Goal: Information Seeking & Learning: Learn about a topic

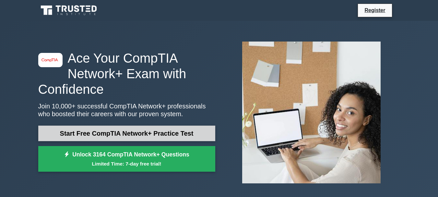
click at [160, 137] on link "Start Free CompTIA Network+ Practice Test" at bounding box center [126, 133] width 177 height 16
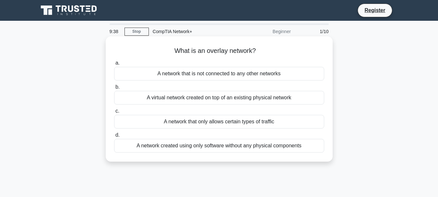
click at [272, 96] on div "A virtual network created on top of an existing physical network" at bounding box center [219, 98] width 210 height 14
click at [114, 89] on input "b. A virtual network created on top of an existing physical network" at bounding box center [114, 87] width 0 height 4
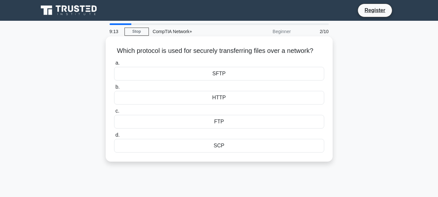
click at [234, 128] on div "FTP" at bounding box center [219, 122] width 210 height 14
click at [114, 113] on input "c. FTP" at bounding box center [114, 111] width 0 height 4
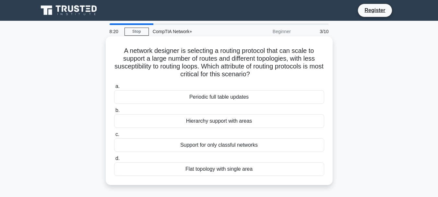
click at [276, 144] on div "Support for only classful networks" at bounding box center [219, 145] width 210 height 14
click at [114, 136] on input "c. Support for only classful networks" at bounding box center [114, 134] width 0 height 4
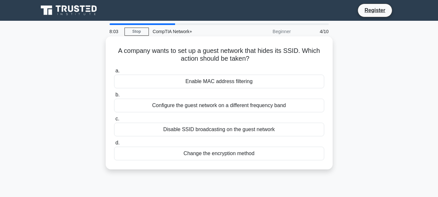
click at [238, 130] on div "Disable SSID broadcasting on the guest network" at bounding box center [219, 129] width 210 height 14
click at [114, 121] on input "c. Disable SSID broadcasting on the guest network" at bounding box center [114, 119] width 0 height 4
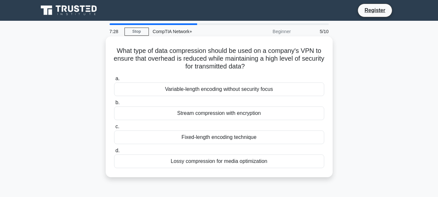
click at [268, 110] on div "Stream compression with encryption" at bounding box center [219, 113] width 210 height 14
click at [114, 105] on input "b. Stream compression with encryption" at bounding box center [114, 102] width 0 height 4
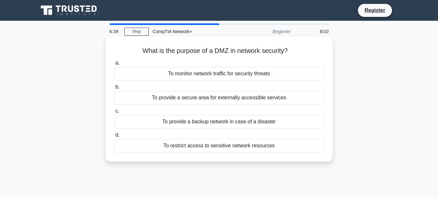
click at [258, 96] on div "To provide a secure area for externally accessible services" at bounding box center [219, 98] width 210 height 14
click at [114, 89] on input "b. To provide a secure area for externally accessible services" at bounding box center [114, 87] width 0 height 4
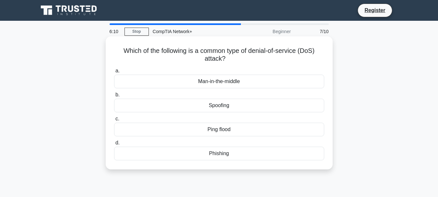
click at [230, 129] on div "Ping flood" at bounding box center [219, 129] width 210 height 14
click at [114, 121] on input "c. Ping flood" at bounding box center [114, 119] width 0 height 4
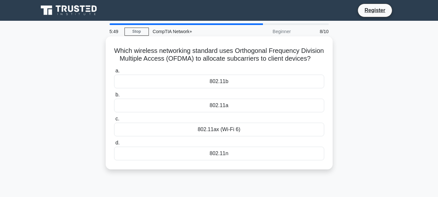
click at [278, 136] on div "802.11ax (Wi-Fi 6)" at bounding box center [219, 129] width 210 height 14
click at [114, 121] on input "c. 802.11ax (Wi-Fi 6)" at bounding box center [114, 119] width 0 height 4
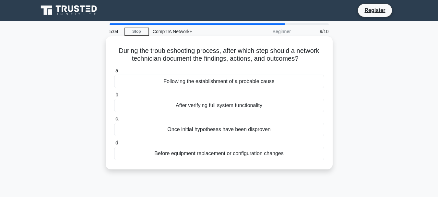
click at [252, 108] on div "After verifying full system functionality" at bounding box center [219, 105] width 210 height 14
click at [114, 97] on input "b. After verifying full system functionality" at bounding box center [114, 95] width 0 height 4
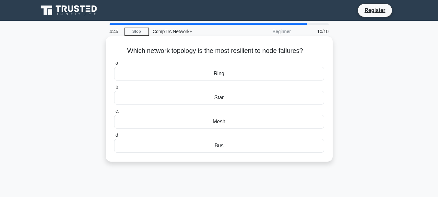
click at [257, 97] on div "Star" at bounding box center [219, 98] width 210 height 14
click at [114, 89] on input "b. Star" at bounding box center [114, 87] width 0 height 4
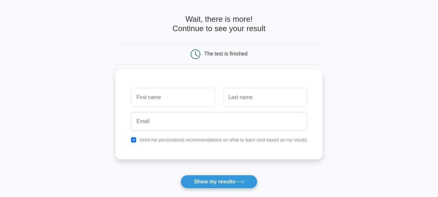
scroll to position [32, 0]
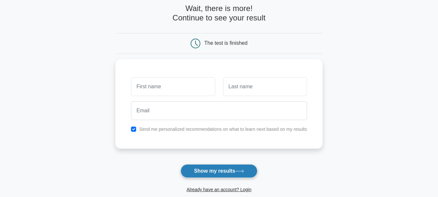
click at [209, 175] on button "Show my results" at bounding box center [218, 171] width 76 height 14
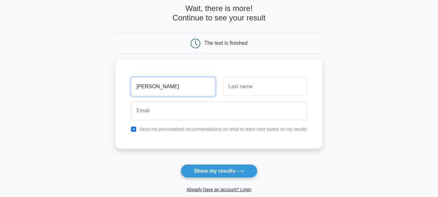
type input "Salah"
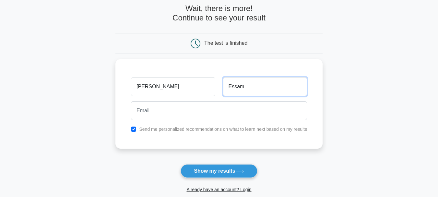
type input "Essam"
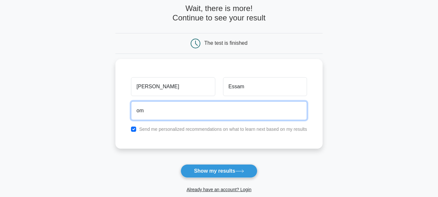
type input "m"
type input "S"
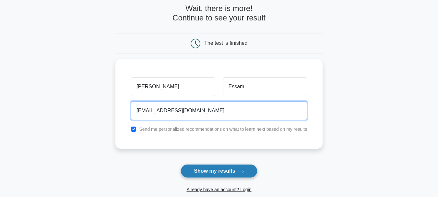
type input "salahkhalil@gmail.com"
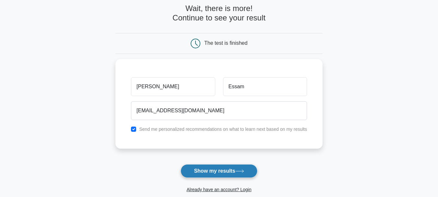
click at [237, 171] on icon at bounding box center [239, 171] width 9 height 4
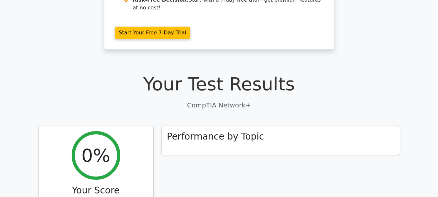
scroll to position [130, 0]
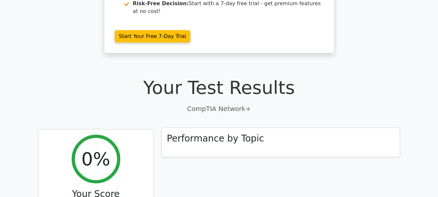
click at [236, 133] on h3 "Performance by Topic" at bounding box center [215, 138] width 97 height 11
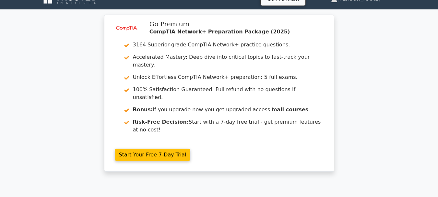
scroll to position [0, 0]
